Goal: Task Accomplishment & Management: Complete application form

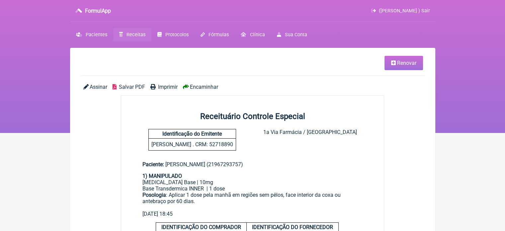
click at [133, 34] on span "Receitas" at bounding box center [136, 35] width 19 height 6
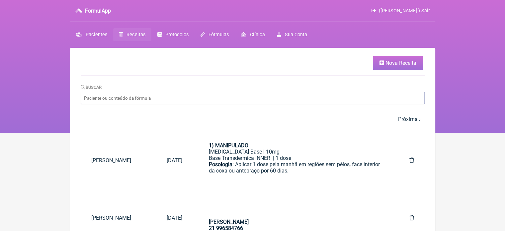
click at [389, 63] on span "Nova Receita" at bounding box center [401, 63] width 31 height 6
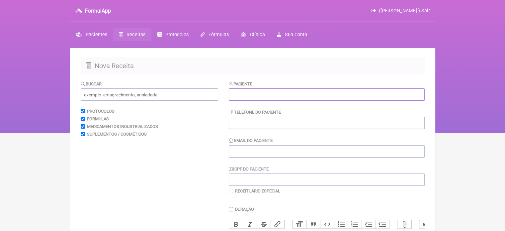
click at [275, 92] on input "text" at bounding box center [327, 94] width 196 height 12
paste input "ANDRÉIA DA COSTA POGGIAN"
type input "ANDRÉIA DA COSTA POGGIAN"
click at [240, 127] on input "tel" at bounding box center [327, 123] width 196 height 12
type input "21987091911"
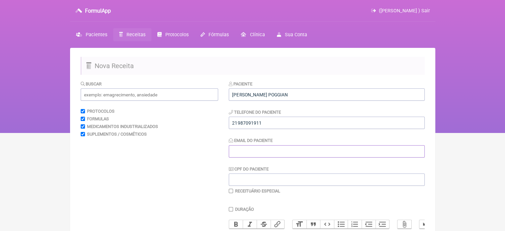
click at [260, 155] on input "Email do Paciente" at bounding box center [327, 151] width 196 height 12
type input "X@X"
click at [150, 93] on input "text" at bounding box center [149, 94] width 137 height 12
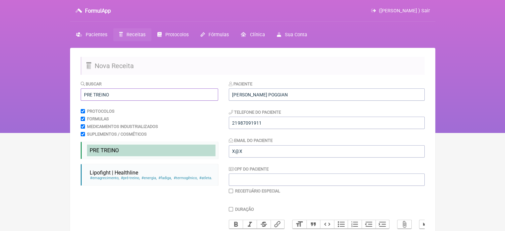
type input "PRE TREINO"
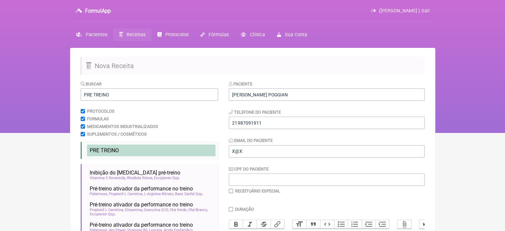
click at [115, 151] on span "PRE TREINO" at bounding box center [104, 150] width 29 height 6
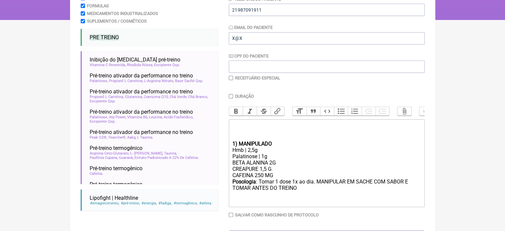
scroll to position [127, 0]
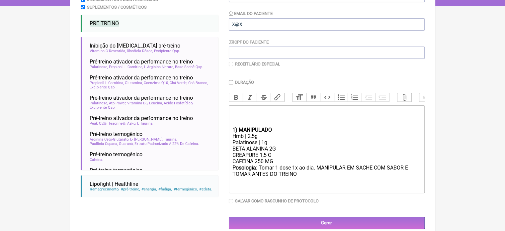
drag, startPoint x: 278, startPoint y: 168, endPoint x: 255, endPoint y: 168, distance: 23.2
click at [255, 164] on div "BETA ALANINA 2G CREAPURE 1,5 G CAFEINA 250 MG" at bounding box center [326, 154] width 189 height 19
click at [287, 164] on div "BETA ALANINA 2G CREAPURE 1,5 G CAFEINA 250 MG" at bounding box center [326, 154] width 189 height 19
drag, startPoint x: 264, startPoint y: 166, endPoint x: 255, endPoint y: 166, distance: 9.6
click at [255, 164] on div "BETA ALANINA 2G CREAPURE 1,5 G CAFEINA 250 MG" at bounding box center [326, 154] width 189 height 19
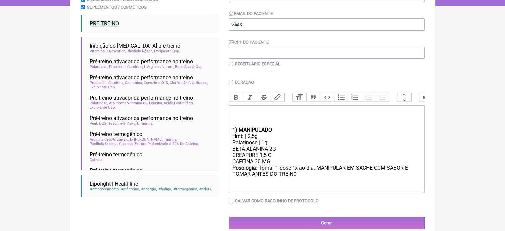
type trix-editor "<div><br><br><br></div><div><strong>1) MANIPULADO</strong></div><div>Hmb | 2,5g…"
click at [280, 164] on div "BETA ALANINA 2G CREAPURE 1,5 G CAFEINA 300 MG" at bounding box center [326, 154] width 189 height 19
click at [231, 83] on input "Duração" at bounding box center [231, 82] width 4 height 4
checkbox input "true"
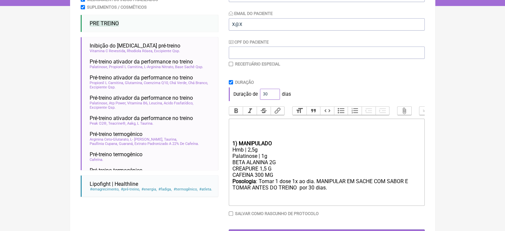
drag, startPoint x: 268, startPoint y: 93, endPoint x: 251, endPoint y: 95, distance: 17.4
click at [251, 95] on div "Duração de 30 dias" at bounding box center [327, 93] width 196 height 13
type input "60"
click at [312, 88] on div "Duração de 60 dias" at bounding box center [327, 93] width 196 height 13
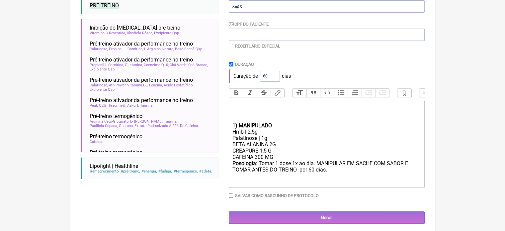
scroll to position [154, 0]
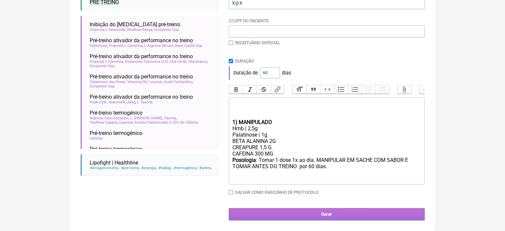
click at [302, 212] on input "Gerar" at bounding box center [327, 214] width 196 height 12
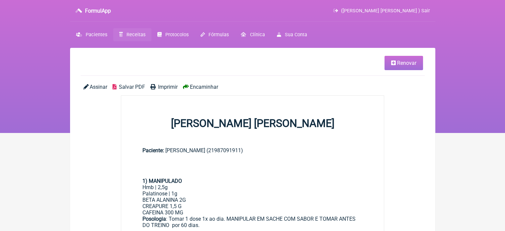
click at [166, 87] on span "Imprimir" at bounding box center [168, 87] width 20 height 6
click at [399, 59] on link "Renovar" at bounding box center [404, 63] width 39 height 14
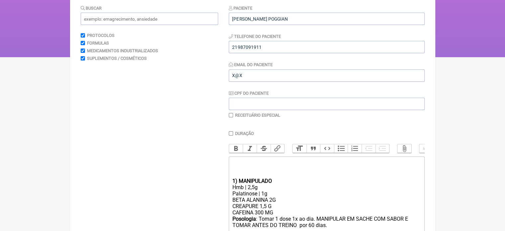
scroll to position [140, 0]
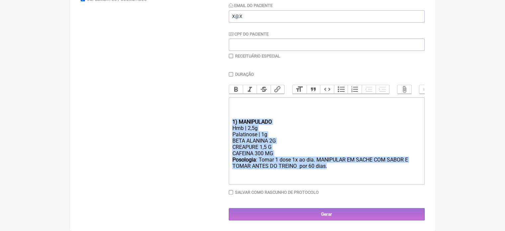
drag, startPoint x: 329, startPoint y: 167, endPoint x: 220, endPoint y: 120, distance: 118.5
click at [220, 120] on form "Buscar Protocolos Formulas Medicamentos Industrializados Suplementos / Cosmétic…" at bounding box center [253, 83] width 344 height 275
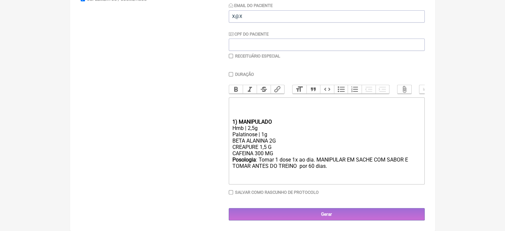
type trix-editor "<div><br><br><br></div><div><br><br><br></div>"
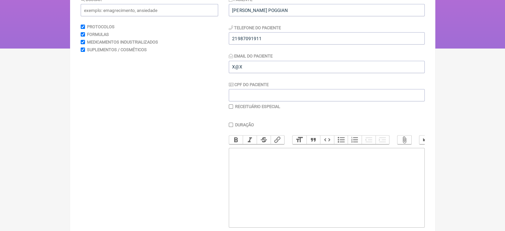
scroll to position [0, 0]
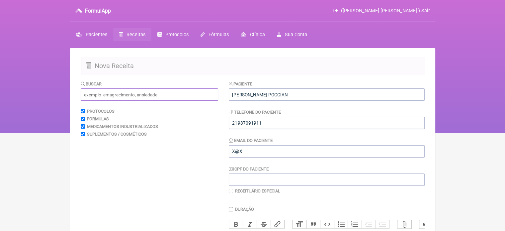
click at [138, 92] on input "text" at bounding box center [149, 94] width 137 height 12
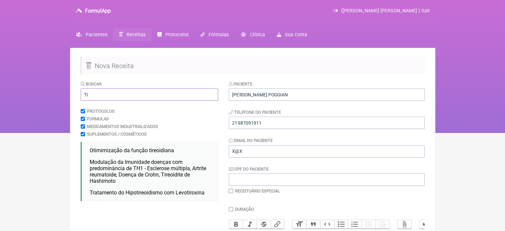
type input "T"
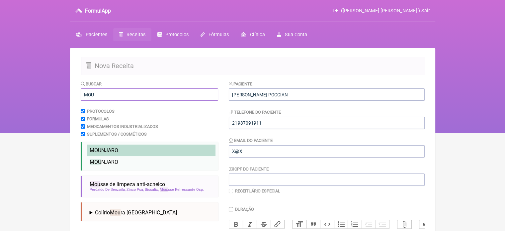
type input "MOU"
click at [121, 151] on li "MOU NJARO" at bounding box center [151, 150] width 129 height 12
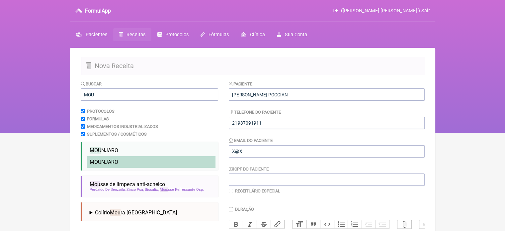
click at [117, 160] on span "MOU NJARO" at bounding box center [104, 162] width 29 height 6
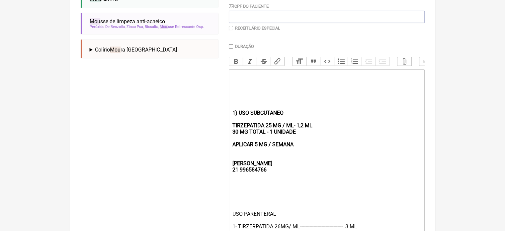
scroll to position [168, 0]
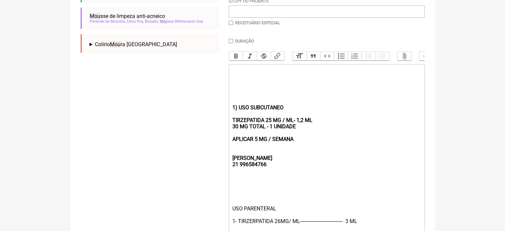
drag, startPoint x: 298, startPoint y: 146, endPoint x: 231, endPoint y: 104, distance: 79.5
click at [231, 104] on trix-editor "1) USO SUBCUTANEO TIRZEPATIDA 25 MG / ML- 1,2 ML 30 MG TOTAL - 1 UNIDADE APLICA…" at bounding box center [327, 161] width 196 height 194
click at [230, 103] on trix-editor "1) USO SUBCUTANEO TIRZEPATIDA 25 MG / ML- 1,2 ML 30 MG TOTAL - 1 UNIDADE APLICA…" at bounding box center [327, 161] width 196 height 194
drag, startPoint x: 307, startPoint y: 142, endPoint x: 222, endPoint y: 109, distance: 91.0
click at [222, 109] on form "Buscar MOU Protocolos Formulas Medicamentos Industrializados Suplementos / Cosm…" at bounding box center [253, 103] width 344 height 382
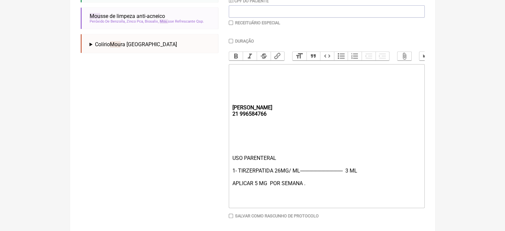
type trix-editor "<div><br><br><br></div><div><strong><br><br>REBECCA&nbsp;<br>21 996584766</stro…"
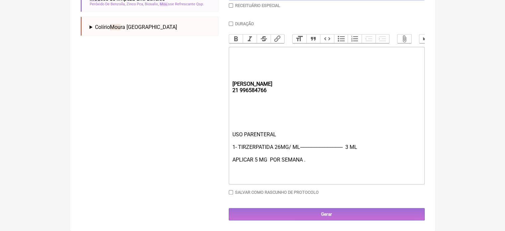
scroll to position [191, 0]
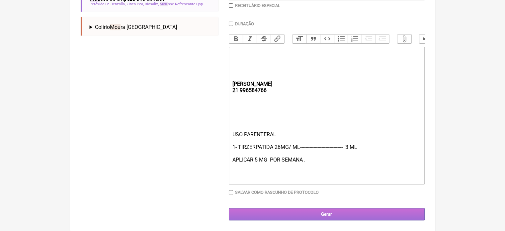
click at [313, 214] on input "Gerar" at bounding box center [327, 214] width 196 height 12
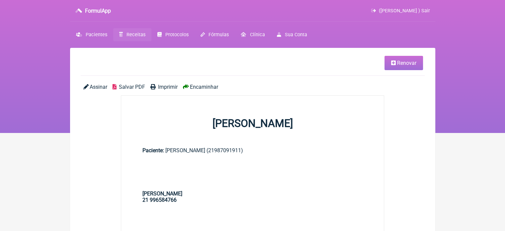
click at [165, 86] on span "Imprimir" at bounding box center [168, 87] width 20 height 6
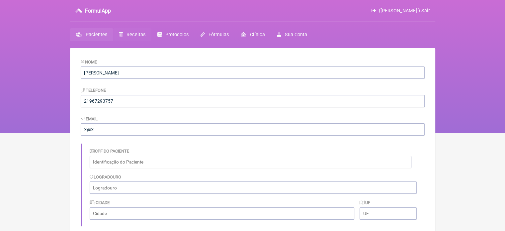
click at [133, 32] on span "Receitas" at bounding box center [136, 35] width 19 height 6
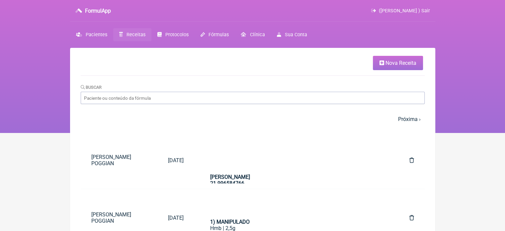
click at [393, 64] on span "Nova Receita" at bounding box center [401, 63] width 31 height 6
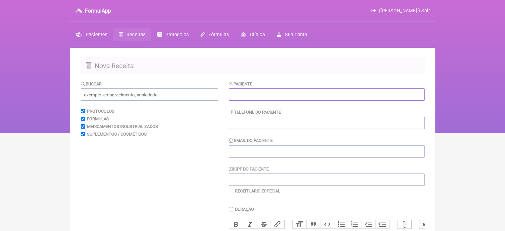
click at [304, 93] on input "text" at bounding box center [327, 94] width 196 height 12
paste input "[PERSON_NAME] POGGIAN"
type input "[PERSON_NAME] POGGIAN"
click at [182, 91] on input "text" at bounding box center [149, 94] width 137 height 12
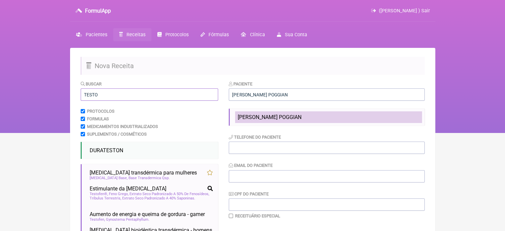
type input "TESTO"
click at [252, 119] on span "[PERSON_NAME] POGGIAN" at bounding box center [270, 117] width 64 height 6
type input "21987091911"
type input "X@X"
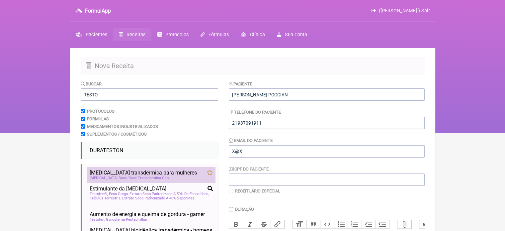
drag, startPoint x: 141, startPoint y: 176, endPoint x: 145, endPoint y: 176, distance: 4.7
click at [141, 176] on li "Testosterona transdérmica para mulheres baixa libido disfunção sexual feminina …" at bounding box center [151, 175] width 129 height 16
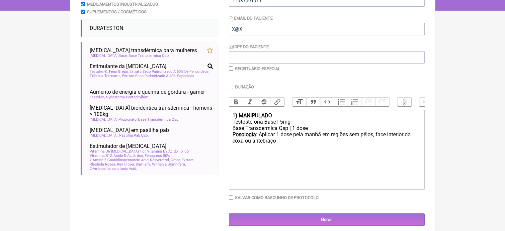
scroll to position [132, 0]
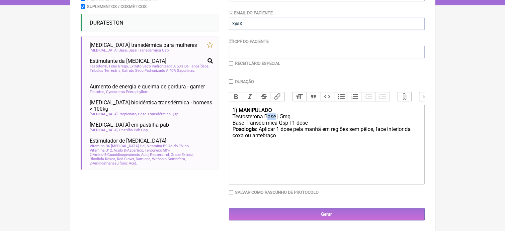
drag, startPoint x: 276, startPoint y: 119, endPoint x: 268, endPoint y: 119, distance: 8.3
click at [268, 119] on div "Testosterona Base | 5mg" at bounding box center [326, 116] width 189 height 6
drag, startPoint x: 288, startPoint y: 124, endPoint x: 280, endPoint y: 124, distance: 8.0
click at [280, 124] on div "Base Transdermica Qsp | 1 dose" at bounding box center [326, 123] width 189 height 6
type trix-editor "<div><strong>1) MANIPULADO</strong></div><div>Testosterona Base | 5mg</div><div…"
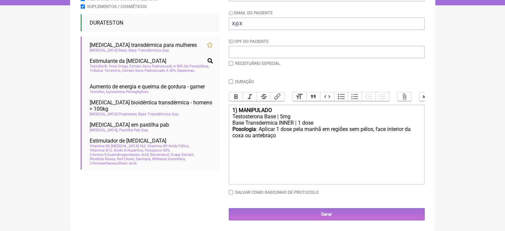
click at [231, 61] on input "checkbox" at bounding box center [231, 63] width 4 height 4
checkbox input "true"
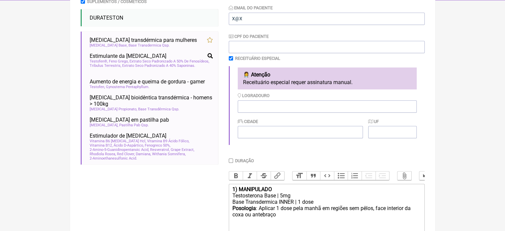
click at [231, 162] on input "Duração" at bounding box center [231, 160] width 4 height 4
checkbox input "true"
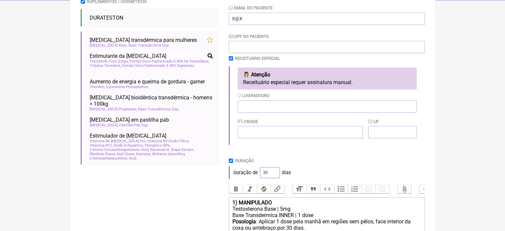
drag, startPoint x: 265, startPoint y: 173, endPoint x: 258, endPoint y: 171, distance: 7.1
click at [258, 171] on div "Duração de 30 dias" at bounding box center [327, 172] width 196 height 13
type input "60"
click at [312, 167] on div "Duração de 60 dias" at bounding box center [327, 172] width 196 height 13
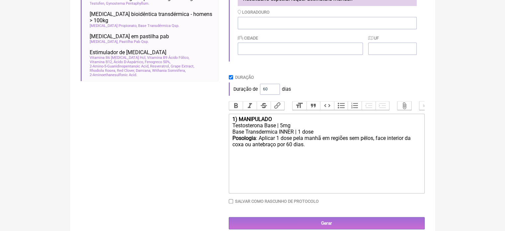
scroll to position [231, 0]
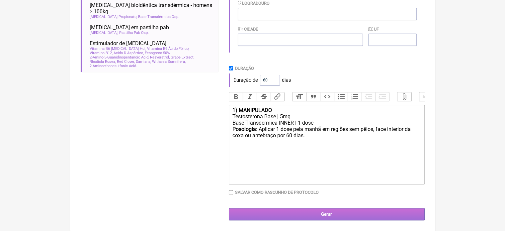
click at [311, 211] on input "Gerar" at bounding box center [327, 214] width 196 height 12
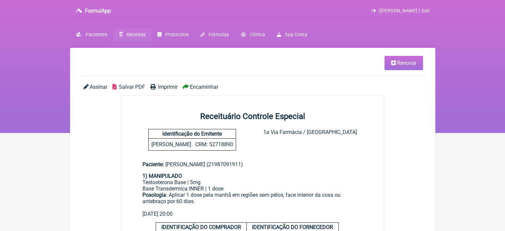
click at [157, 90] on link "Imprimir" at bounding box center [163, 87] width 27 height 6
click at [127, 33] on span "Receitas" at bounding box center [136, 35] width 19 height 6
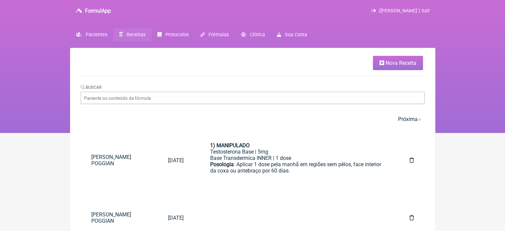
click at [392, 65] on span "Nova Receita" at bounding box center [401, 63] width 31 height 6
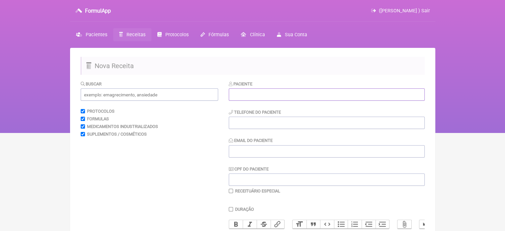
click at [251, 92] on input "text" at bounding box center [327, 94] width 196 height 12
paste input "PATRICIA NASCIF EL HADER"
type input "PATRICIA NASCIF EL HADER"
click at [256, 123] on input "tel" at bounding box center [327, 123] width 196 height 12
type input "21988073179"
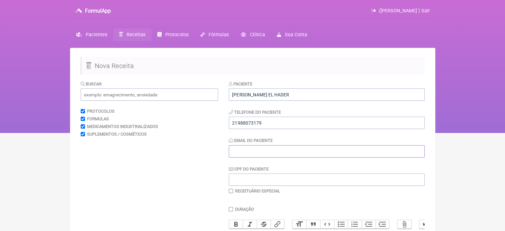
click at [292, 146] on input "Email do Paciente" at bounding box center [327, 151] width 196 height 12
type input "X2X"
click at [170, 97] on input "text" at bounding box center [149, 94] width 137 height 12
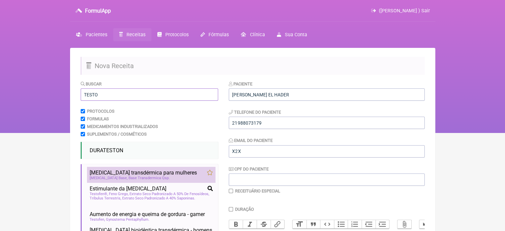
type input "TESTO"
click at [141, 172] on span "Testosterona transdérmica para mulheres" at bounding box center [143, 172] width 107 height 6
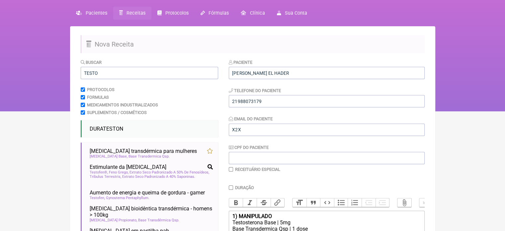
scroll to position [33, 0]
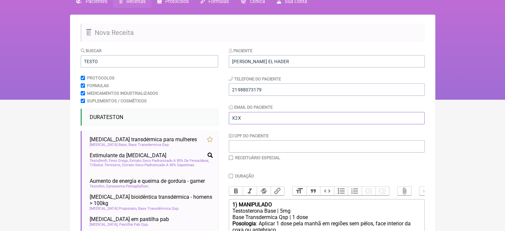
drag, startPoint x: 242, startPoint y: 118, endPoint x: 234, endPoint y: 118, distance: 8.0
click at [234, 118] on input "X2X" at bounding box center [327, 118] width 196 height 12
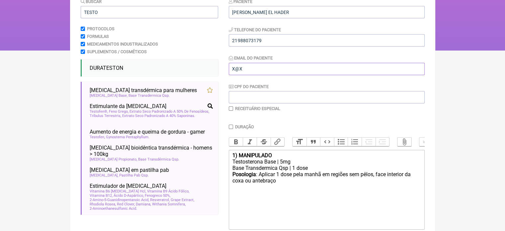
scroll to position [132, 0]
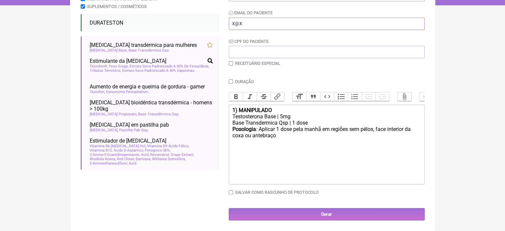
type input "X@X"
drag, startPoint x: 289, startPoint y: 124, endPoint x: 281, endPoint y: 122, distance: 7.7
click at [281, 122] on div "Base Transdermica Qsp | 1 dose" at bounding box center [326, 123] width 189 height 6
type trix-editor "<div><strong>1) MANIPULADO</strong></div><div>Testosterona Base | 5mg</div><div…"
click at [232, 55] on div "Paciente PATRICIA NASCIF EL HADER Telefone do Paciente 21988073179 Email do Pac…" at bounding box center [327, 9] width 196 height 113
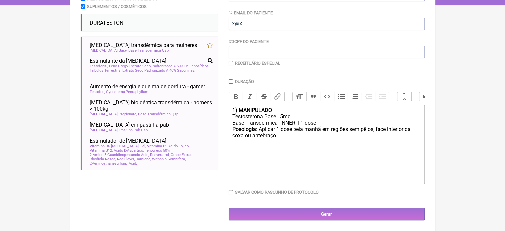
click at [231, 61] on input "checkbox" at bounding box center [231, 63] width 4 height 4
checkbox input "true"
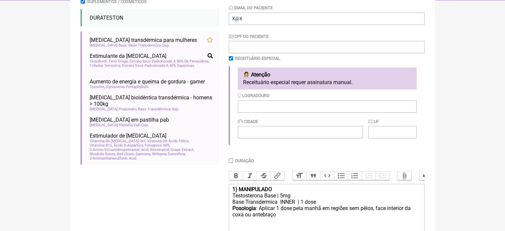
click at [231, 161] on input "Duração" at bounding box center [231, 160] width 4 height 4
checkbox input "true"
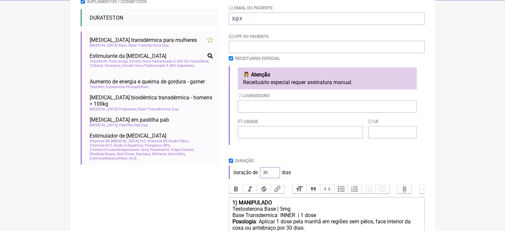
drag, startPoint x: 267, startPoint y: 172, endPoint x: 256, endPoint y: 173, distance: 10.3
click at [256, 173] on div "Duração de 30 dias" at bounding box center [327, 172] width 196 height 13
type input "60"
click at [358, 155] on div "Paciente PATRICIA NASCIF EL HADER Telefone do Paciente 21988073179 Email do Pac…" at bounding box center [327, 130] width 196 height 365
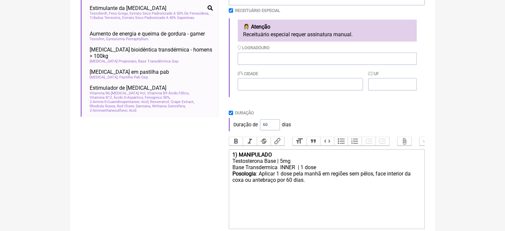
scroll to position [231, 0]
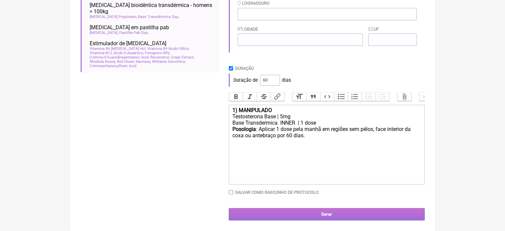
click at [316, 213] on input "Gerar" at bounding box center [327, 214] width 196 height 12
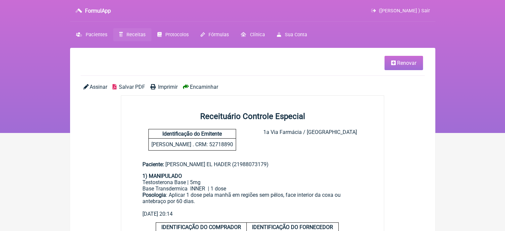
click at [165, 88] on span "Imprimir" at bounding box center [168, 87] width 20 height 6
click at [393, 63] on icon at bounding box center [393, 62] width 5 height 5
click at [402, 63] on span "Renovar" at bounding box center [406, 63] width 19 height 6
click at [392, 64] on icon at bounding box center [393, 62] width 5 height 5
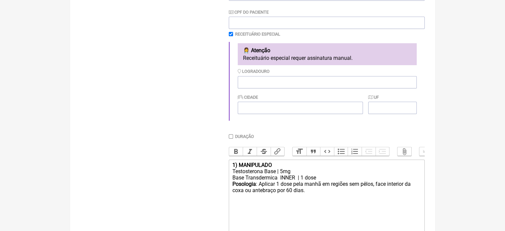
scroll to position [199, 0]
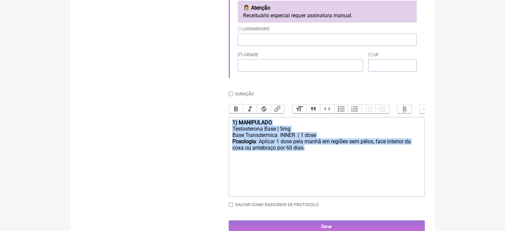
drag, startPoint x: 316, startPoint y: 154, endPoint x: 218, endPoint y: 127, distance: 101.7
click at [218, 127] on form "Buscar Protocolos Formulas Medicamentos Industrializados Suplementos / Cosmétic…" at bounding box center [253, 56] width 344 height 351
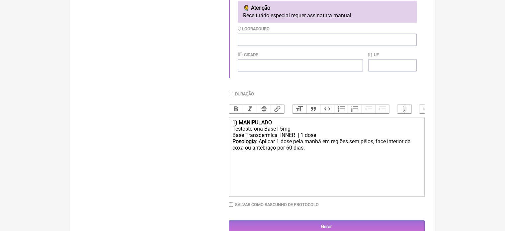
type trix-editor "<div><br><br></div>"
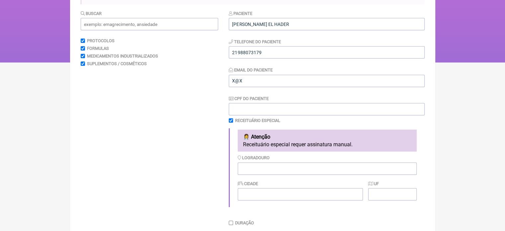
scroll to position [0, 0]
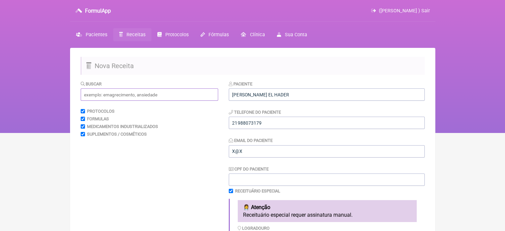
click at [135, 96] on input "text" at bounding box center [149, 94] width 137 height 12
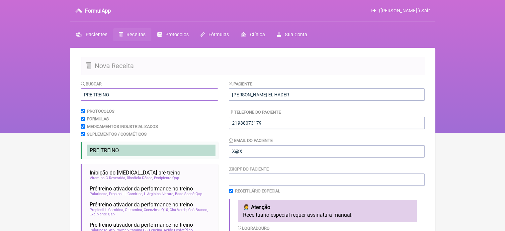
type input "PRE TREINO"
click at [102, 147] on span "PRE TREINO" at bounding box center [104, 150] width 29 height 6
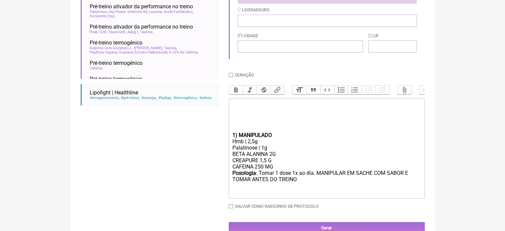
scroll to position [219, 0]
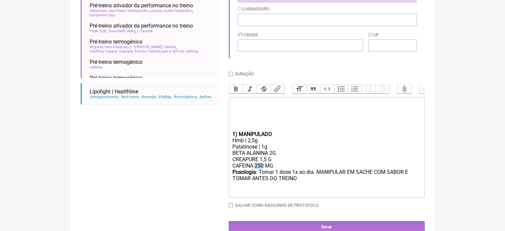
drag, startPoint x: 264, startPoint y: 170, endPoint x: 255, endPoint y: 172, distance: 8.5
click at [255, 169] on div "BETA ALANINA 2G CREAPURE 1,5 G CAFEINA 250 MG" at bounding box center [326, 159] width 189 height 19
type trix-editor "<div><br><br></div><div><br><br><br></div><div><strong>1) MANIPULADO</strong></…"
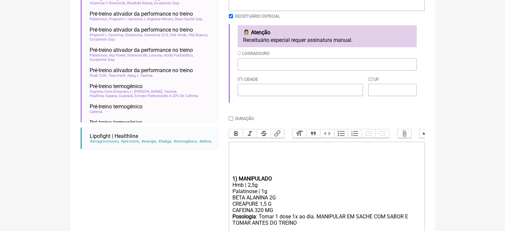
scroll to position [186, 0]
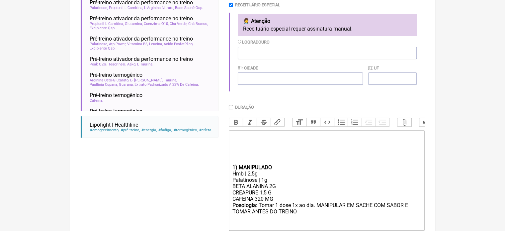
click at [230, 107] on input "Duração" at bounding box center [231, 107] width 4 height 4
checkbox input "true"
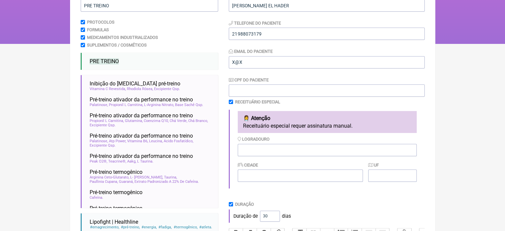
scroll to position [86, 0]
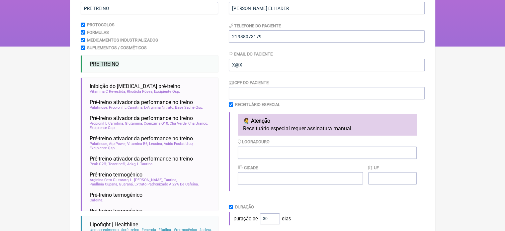
click at [229, 104] on input "checkbox" at bounding box center [231, 104] width 4 height 4
checkbox input "false"
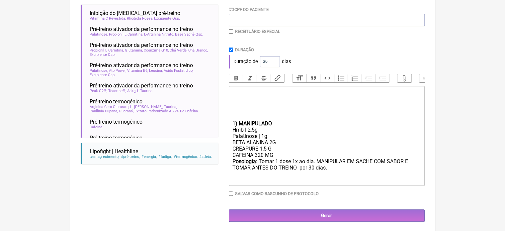
scroll to position [167, 0]
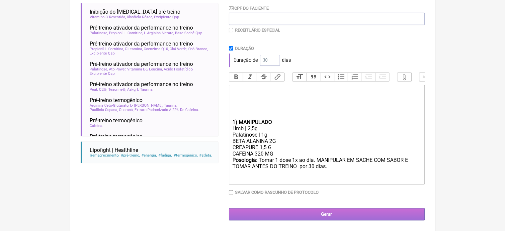
click at [320, 216] on input "Gerar" at bounding box center [327, 214] width 196 height 12
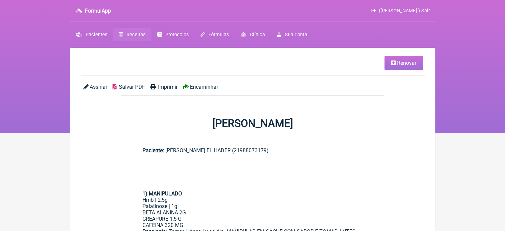
click at [158, 88] on span "Imprimir" at bounding box center [168, 87] width 20 height 6
click at [401, 62] on span "Renovar" at bounding box center [406, 63] width 19 height 6
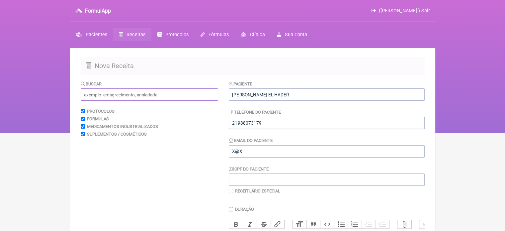
click at [145, 92] on input "text" at bounding box center [149, 94] width 137 height 12
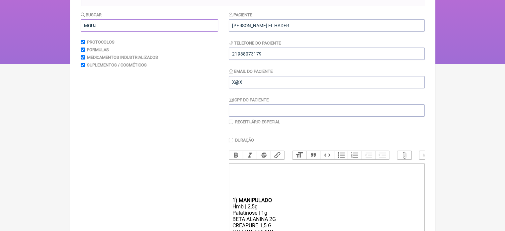
scroll to position [100, 0]
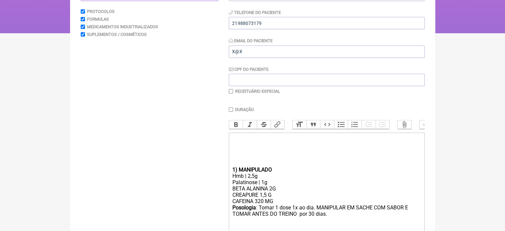
type input "MOUJ"
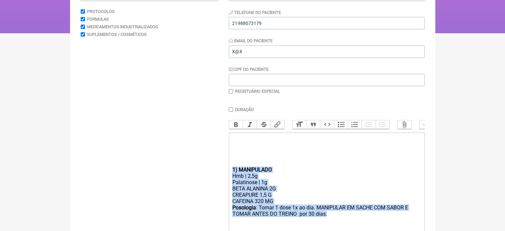
drag, startPoint x: 315, startPoint y: 219, endPoint x: 230, endPoint y: 174, distance: 96.4
click at [230, 174] on trix-editor "1) MANIPULADO Hmb | 2,5g Palatinose | 1g BETA ALANINA 2G CREAPURE 1,5 G CAFEINA…" at bounding box center [327, 182] width 196 height 100
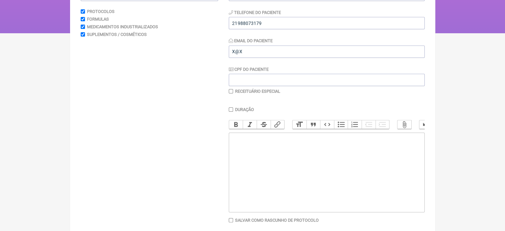
type trix-editor "<div><br><br></div><div><br></div><div><br><br></div>"
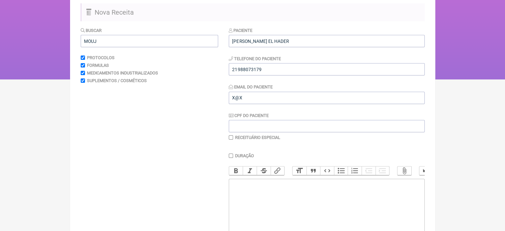
scroll to position [0, 0]
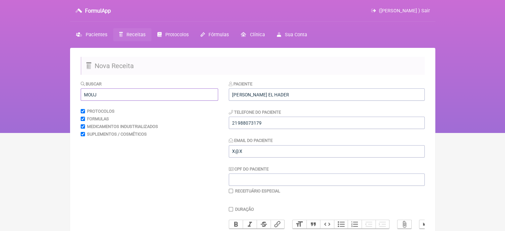
click at [95, 95] on input "MOUJ" at bounding box center [149, 94] width 137 height 12
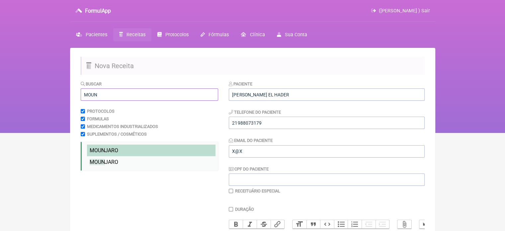
type input "MOUN"
click at [96, 148] on span "MOUN" at bounding box center [97, 150] width 15 height 6
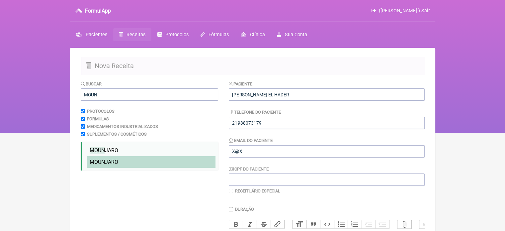
click at [97, 159] on span "MOUN" at bounding box center [97, 162] width 15 height 6
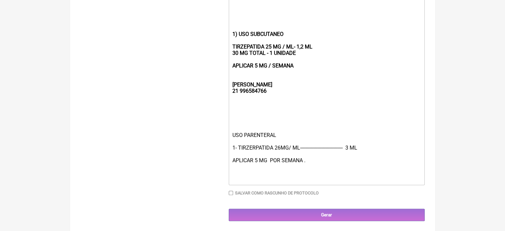
scroll to position [236, 0]
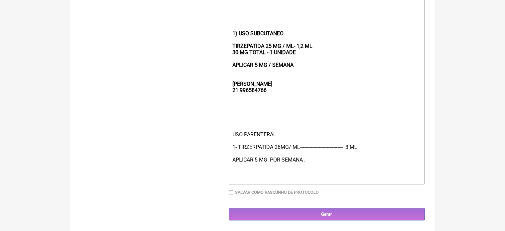
drag, startPoint x: 302, startPoint y: 67, endPoint x: 223, endPoint y: 12, distance: 96.2
click at [223, 12] on form "Buscar MOUN Protocolos Formulas Medicamentos Industrializados Suplementos / Cos…" at bounding box center [253, 33] width 344 height 376
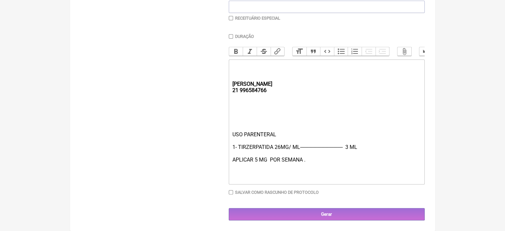
scroll to position [179, 0]
click at [256, 158] on div "USO PARENTERAL 1- TIRZERPATIDA 26MG/ ML-------------------------------- 3 ML AP…" at bounding box center [326, 156] width 189 height 50
type trix-editor "<div><strong><br><br><br>[PERSON_NAME];<br>21 996584766</strong></div><div><br>…"
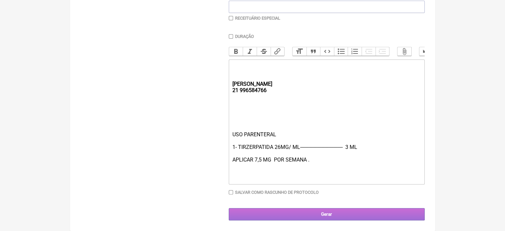
click at [309, 210] on input "Gerar" at bounding box center [327, 214] width 196 height 12
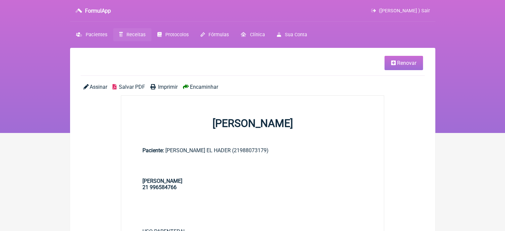
click at [163, 87] on span "Imprimir" at bounding box center [168, 87] width 20 height 6
click at [137, 33] on span "Receitas" at bounding box center [136, 35] width 19 height 6
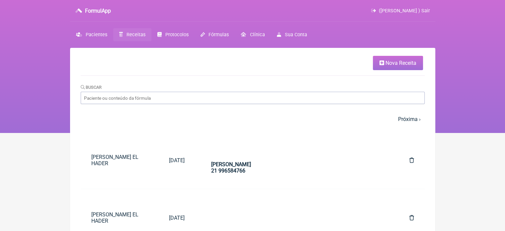
click at [382, 64] on icon at bounding box center [382, 62] width 5 height 5
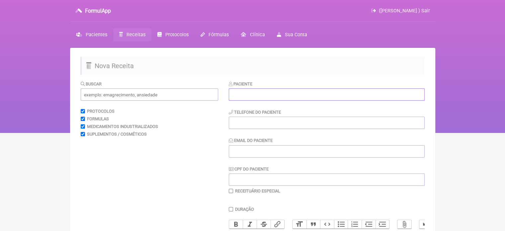
click at [297, 95] on input "text" at bounding box center [327, 94] width 196 height 12
paste input "[PERSON_NAME]"
type input "[PERSON_NAME]"
click at [271, 125] on input "tel" at bounding box center [327, 123] width 196 height 12
type input "21"
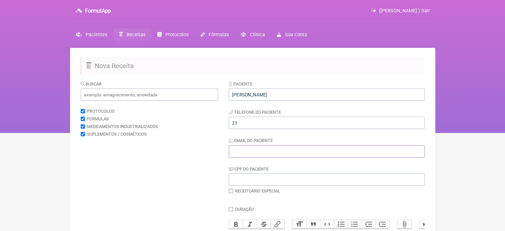
click at [263, 152] on input "Email do Paciente" at bounding box center [327, 151] width 196 height 12
type input "X@X"
click at [247, 127] on input "21" at bounding box center [327, 123] width 196 height 12
type input "21995374890"
click at [167, 99] on input "text" at bounding box center [149, 94] width 137 height 12
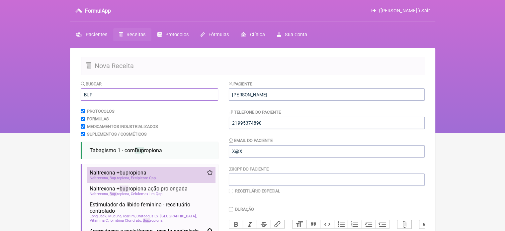
type input "BUP"
click at [134, 176] on span "Naltrexona + bup ropiona" at bounding box center [118, 172] width 57 height 6
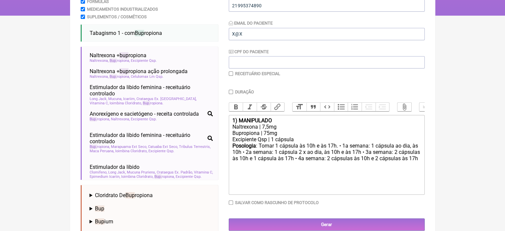
scroll to position [119, 0]
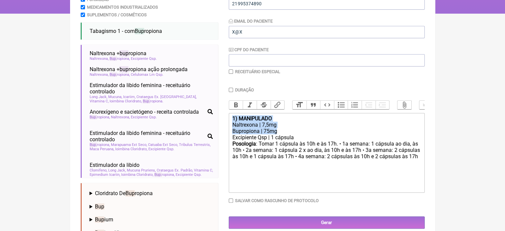
drag, startPoint x: 283, startPoint y: 137, endPoint x: 218, endPoint y: 120, distance: 66.7
click at [218, 120] on form "Buscar BUP Protocolos Formulas Medicamentos Industrializados Suplementos / Cosm…" at bounding box center [253, 110] width 344 height 299
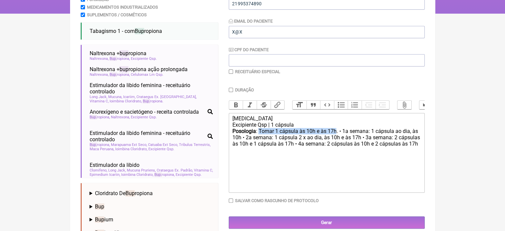
drag, startPoint x: 337, startPoint y: 135, endPoint x: 259, endPoint y: 138, distance: 78.1
click at [259, 138] on div "Posologia : Tomar 1 cápsula às 10h e às 17h. • 1a semana: 1 cápsula ao dia, às …" at bounding box center [326, 141] width 189 height 26
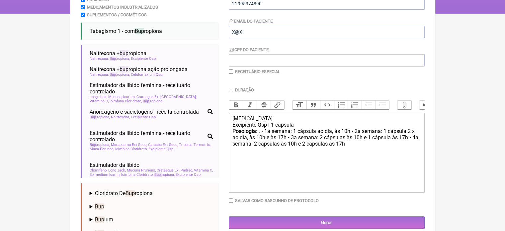
click at [350, 134] on div "Posologia : . • 1a semana: 1 cápsula ao dia, às 10h • 2a semana: 1 cápsula 2 x …" at bounding box center [326, 141] width 189 height 26
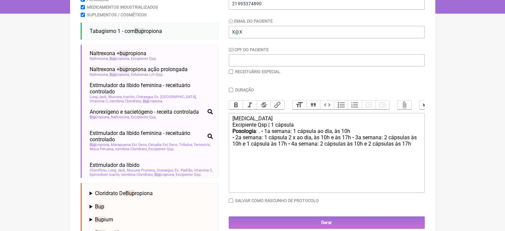
click at [351, 142] on div "Posologia : . • 1a semana: 1 cápsula ao dia, às 10h • 2a semana: 1 cápsula 2 x …" at bounding box center [326, 141] width 189 height 26
click at [353, 148] on div "Posologia : . • 1a semana: 1 cápsula ao dia, às 10h • 2a semana: 1 cápsula 2 x …" at bounding box center [326, 144] width 189 height 32
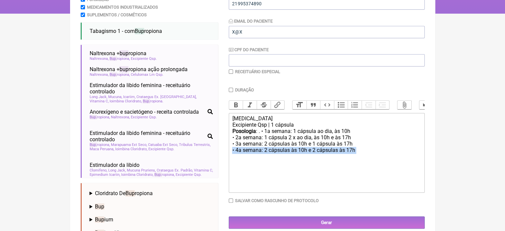
drag, startPoint x: 372, startPoint y: 157, endPoint x: 215, endPoint y: 157, distance: 156.7
click at [215, 157] on form "Buscar BUP Protocolos Formulas Medicamentos Industrializados Suplementos / Cosm…" at bounding box center [253, 110] width 344 height 299
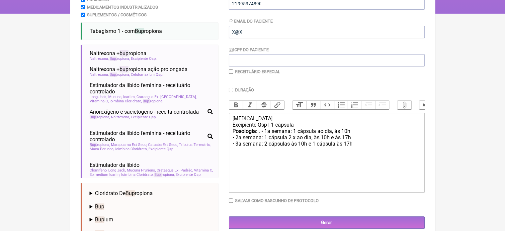
type trix-editor "<div>CONTRAVE&nbsp;</div><div>Excipiente Qsp | 1 cápsula</div><div><strong>Poso…"
click at [229, 70] on input "checkbox" at bounding box center [231, 71] width 4 height 4
checkbox input "true"
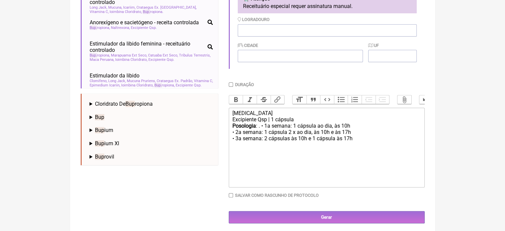
scroll to position [217, 0]
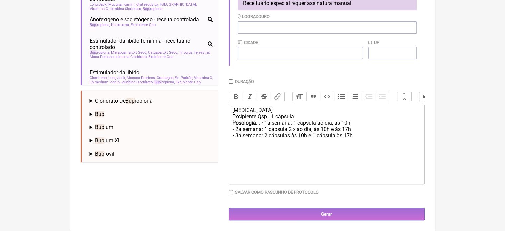
click at [279, 112] on div "[MEDICAL_DATA]" at bounding box center [326, 110] width 189 height 6
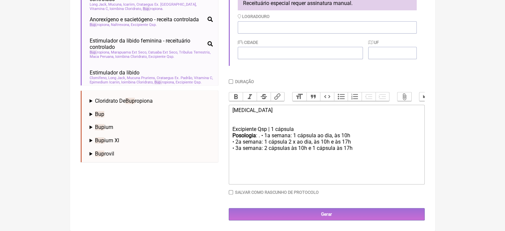
type trix-editor "<div>CONTRAVE&nbsp;<br><br><br></div><div>Excipiente Qsp | 1 cápsula</div><div>…"
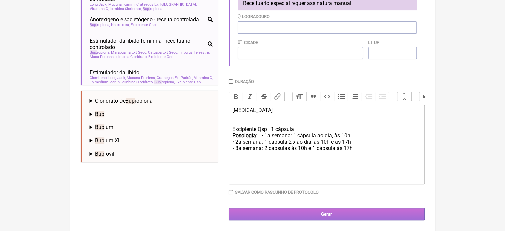
click at [274, 210] on input "Gerar" at bounding box center [327, 214] width 196 height 12
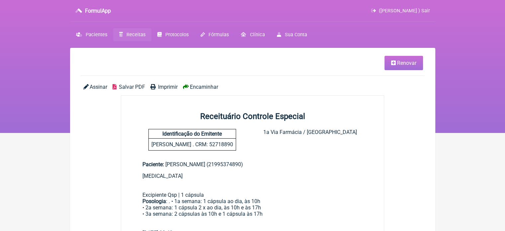
click at [404, 62] on span "Renovar" at bounding box center [406, 63] width 19 height 6
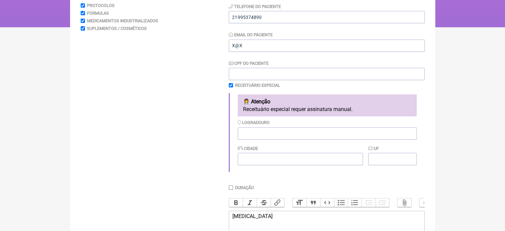
scroll to position [133, 0]
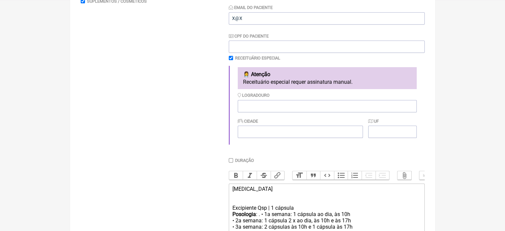
click at [232, 191] on trix-editor "[MEDICAL_DATA] Excipiente Qsp | 1 cápsula Posologia : . • 1a semana: 1 cápsula …" at bounding box center [327, 223] width 196 height 80
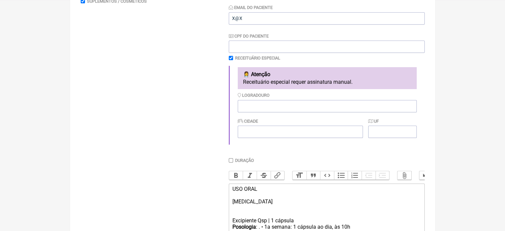
type trix-editor "<div>USO ORAL<br><br>[MEDICAL_DATA]&nbsp;<br><br><br></div><div>Excipiente Qsp …"
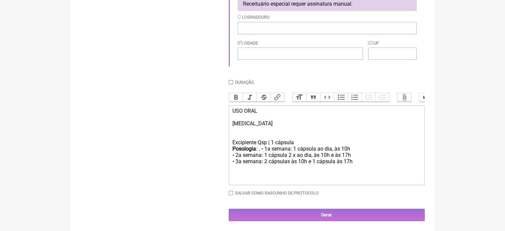
scroll to position [217, 0]
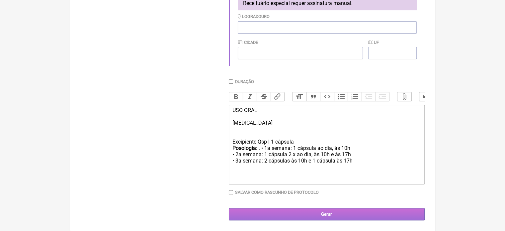
click at [307, 212] on input "Gerar" at bounding box center [327, 214] width 196 height 12
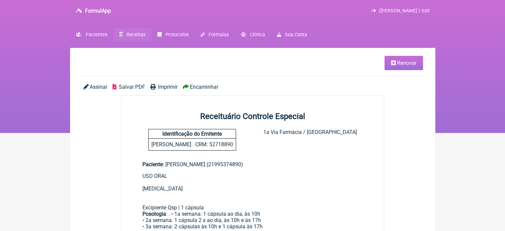
click at [165, 89] on span "Imprimir" at bounding box center [168, 87] width 20 height 6
click at [402, 63] on span "Renovar" at bounding box center [406, 63] width 19 height 6
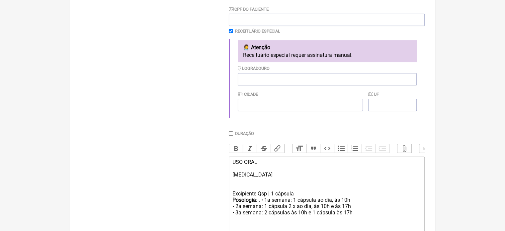
scroll to position [166, 0]
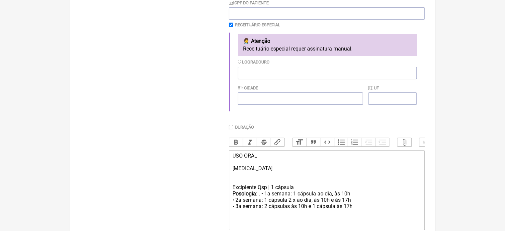
drag, startPoint x: 361, startPoint y: 211, endPoint x: 215, endPoint y: 160, distance: 154.4
click at [215, 160] on form "Buscar Protocolos Formulas Medicamentos Industrializados Suplementos / Cosmétic…" at bounding box center [253, 89] width 344 height 351
type trix-editor "<div><br><br><br></div>"
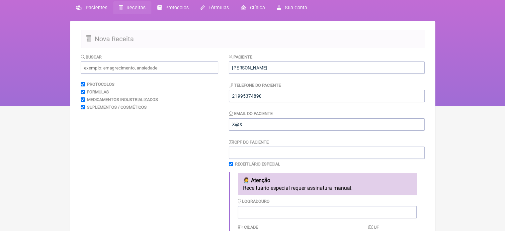
scroll to position [0, 0]
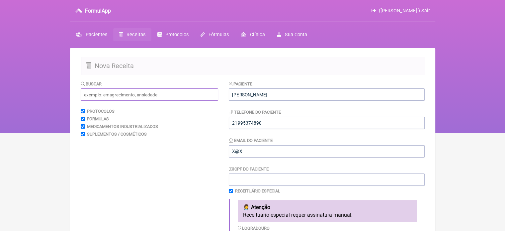
click at [110, 99] on input "text" at bounding box center [149, 94] width 137 height 12
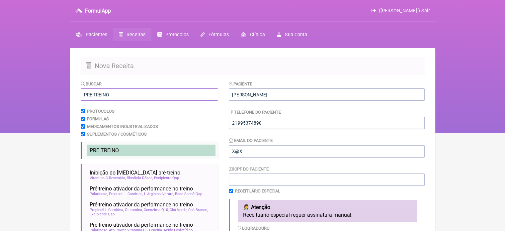
type input "PRE TREINO"
click at [149, 148] on li "PRE TREINO" at bounding box center [151, 150] width 129 height 12
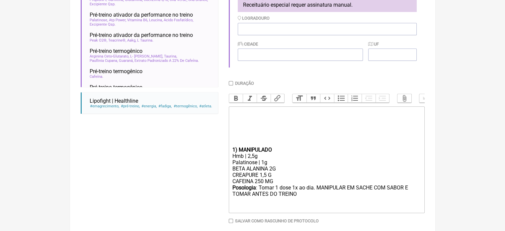
scroll to position [220, 0]
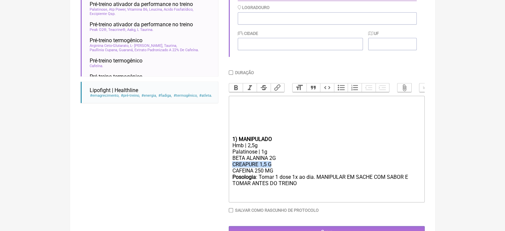
drag, startPoint x: 273, startPoint y: 172, endPoint x: 213, endPoint y: 171, distance: 60.4
click at [213, 171] on form "Buscar PRE TREINO Protocolos Formulas Medicamentos Industrializados Suplementos…" at bounding box center [253, 49] width 344 height 378
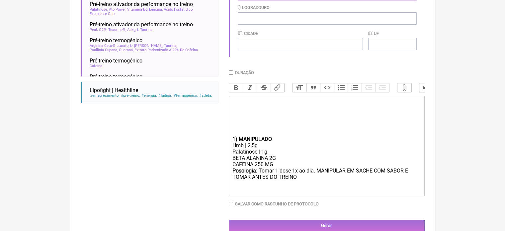
drag, startPoint x: 276, startPoint y: 171, endPoint x: 228, endPoint y: 170, distance: 47.8
click at [217, 174] on form "Buscar PRE TREINO Protocolos Formulas Medicamentos Industrializados Suplementos…" at bounding box center [253, 46] width 344 height 372
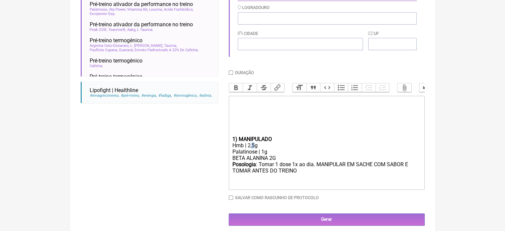
click at [252, 148] on div "Hmb | 2,5g" at bounding box center [326, 145] width 189 height 6
click at [284, 161] on div "BETA ALANINA 2G" at bounding box center [326, 158] width 189 height 6
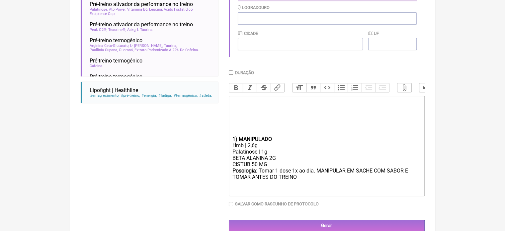
type trix-editor "<div><br><br><br></div><div><br><br><br></div><div><strong>1) MANIPULADO</stron…"
click at [305, 186] on div "Posologia : Tomar 1 dose 1x ao dia. MANIPULAR EM SACHE COM SABOR E TOMAR ANTES …" at bounding box center [326, 180] width 189 height 26
click at [231, 74] on input "Duração" at bounding box center [231, 72] width 4 height 4
checkbox input "true"
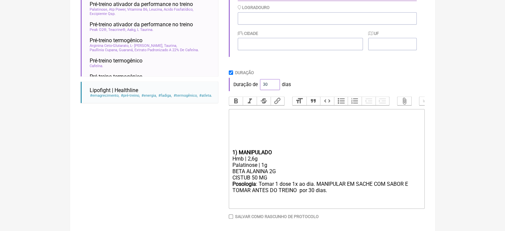
drag, startPoint x: 268, startPoint y: 86, endPoint x: 248, endPoint y: 87, distance: 19.6
click at [248, 87] on div "Duração de 30 dias" at bounding box center [327, 84] width 196 height 13
type input "60"
click at [364, 75] on div "Duração" at bounding box center [327, 72] width 196 height 5
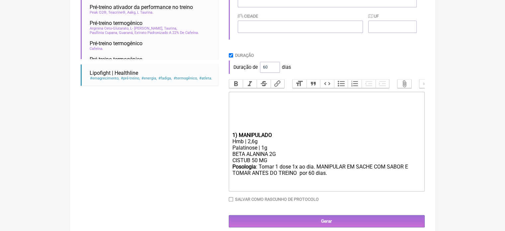
scroll to position [252, 0]
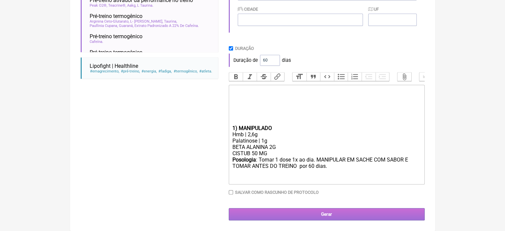
click at [311, 212] on input "Gerar" at bounding box center [327, 214] width 196 height 12
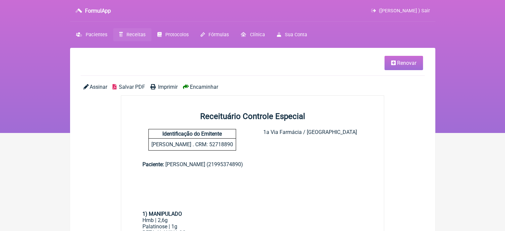
click at [158, 87] on span "Imprimir" at bounding box center [168, 87] width 20 height 6
click at [167, 82] on main "Renovar Assinar Salvar PDF Imprimir Encaminhar Receituário Controle Especial Id…" at bounding box center [252, 221] width 365 height 347
click at [171, 85] on span "Imprimir" at bounding box center [168, 87] width 20 height 6
